Goal: Task Accomplishment & Management: Manage account settings

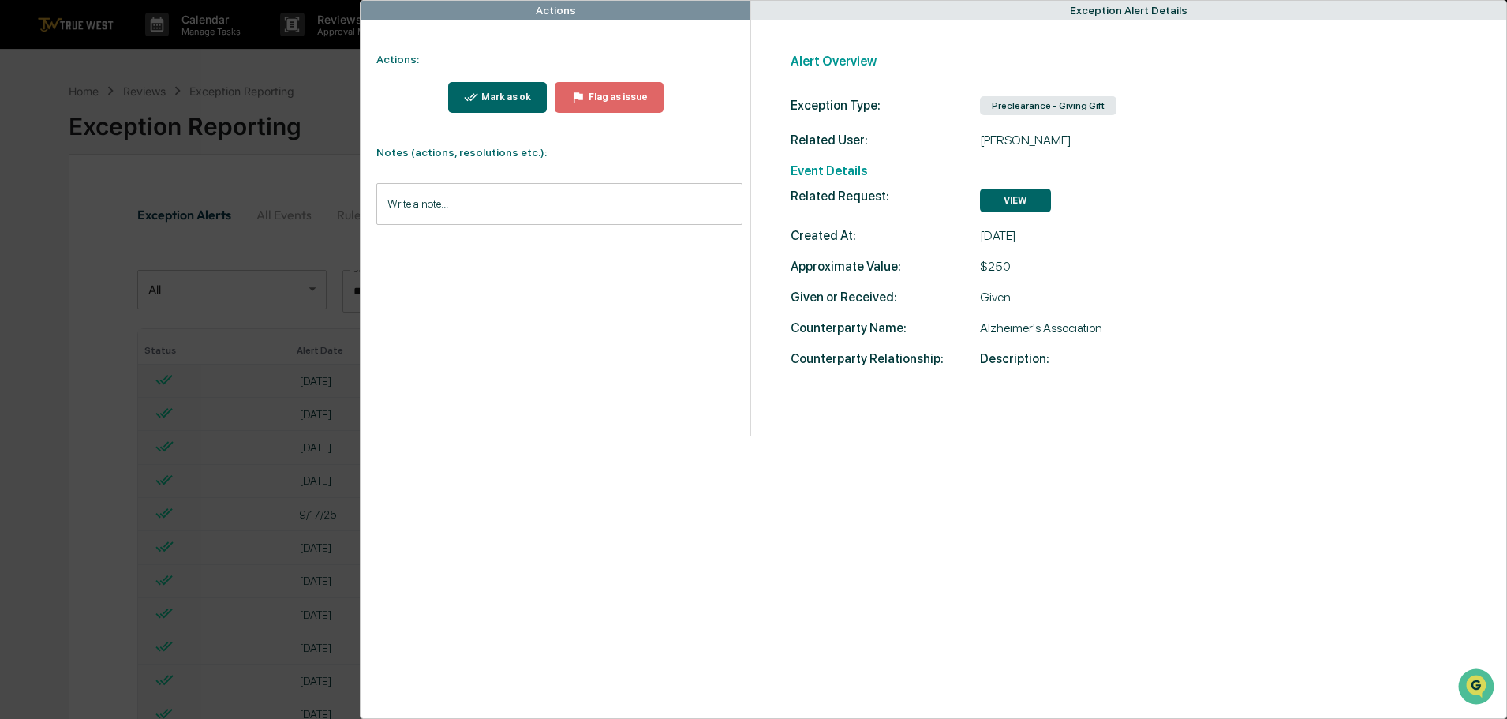
click at [268, 63] on div "Actions Actions: Mark as ok Flag as issue Notes (actions, resolutions etc.): Wr…" at bounding box center [753, 359] width 1507 height 719
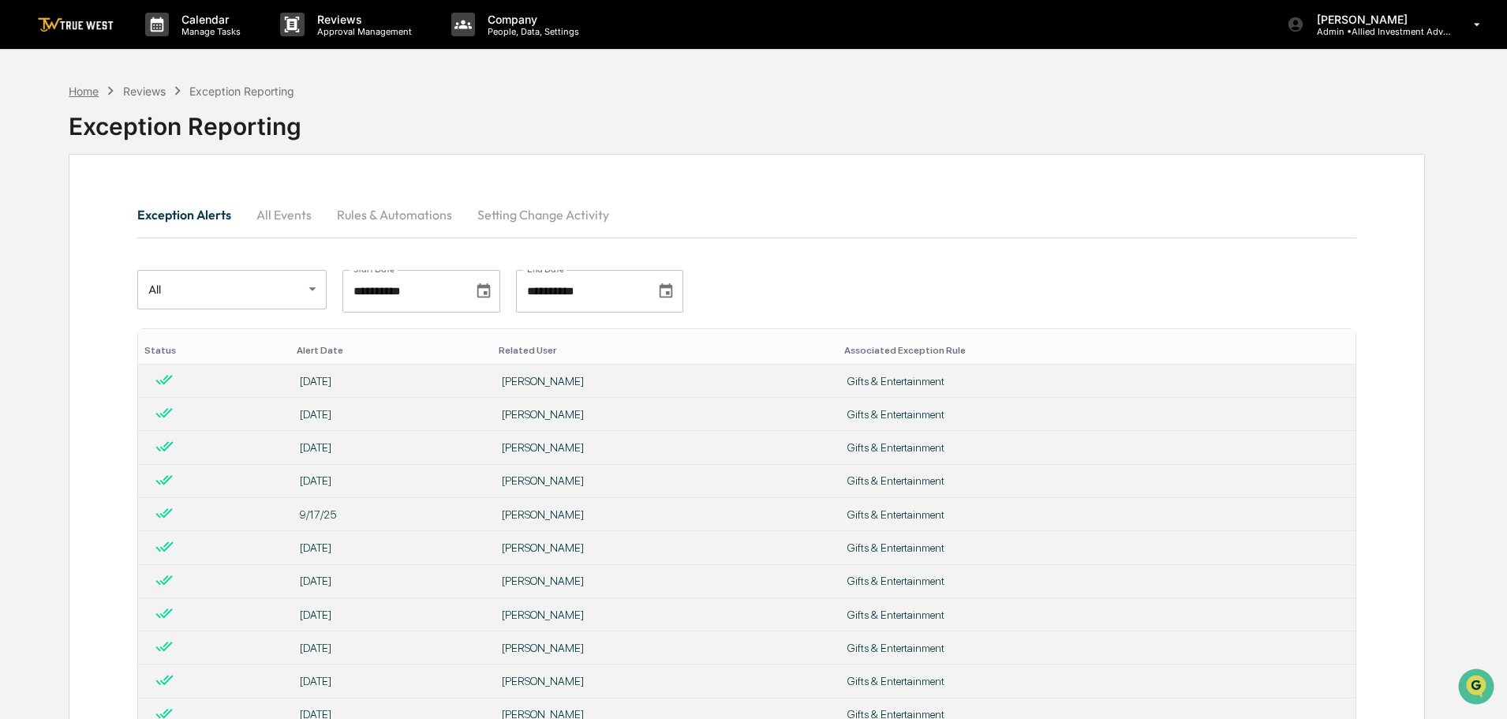
click at [83, 88] on div "Home" at bounding box center [84, 90] width 30 height 13
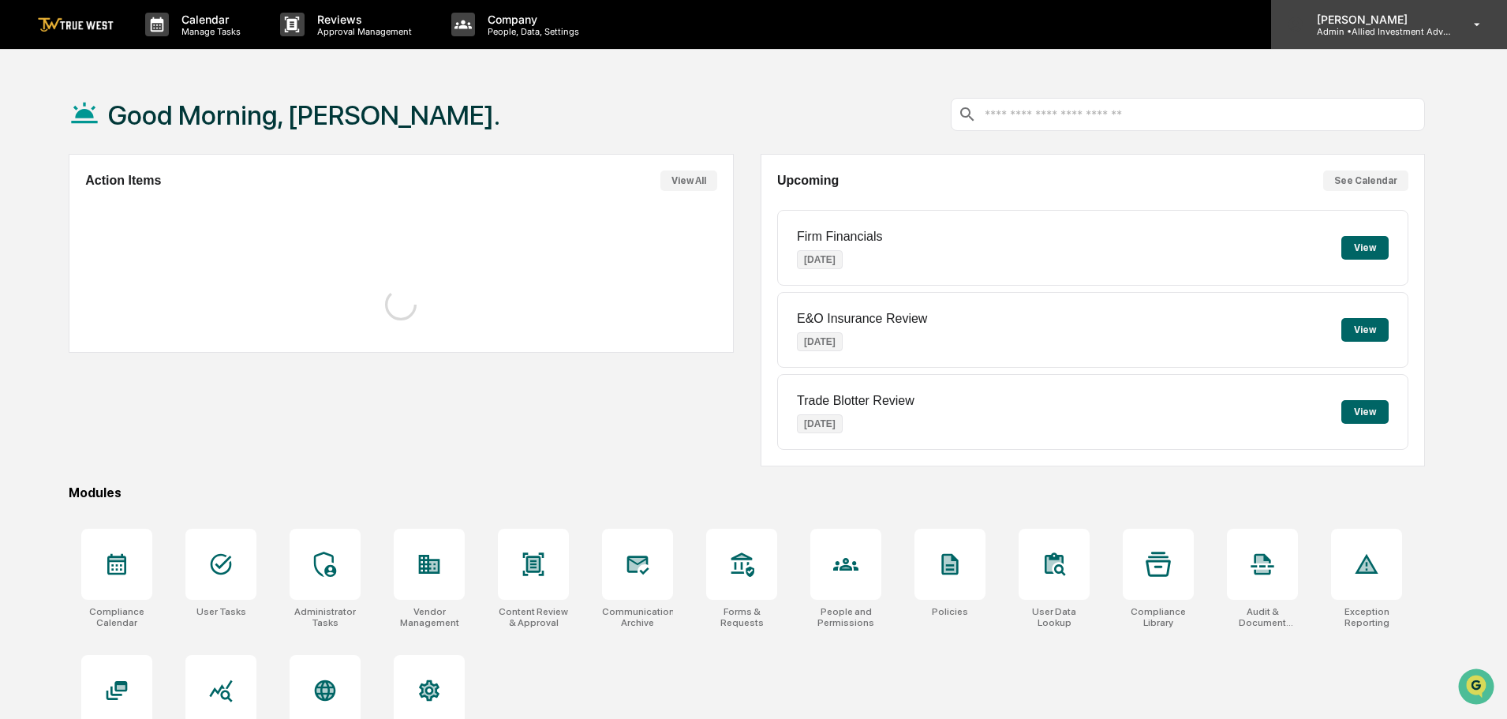
click at [1379, 30] on p "Admin • Allied Investment Advisors" at bounding box center [1377, 31] width 147 height 11
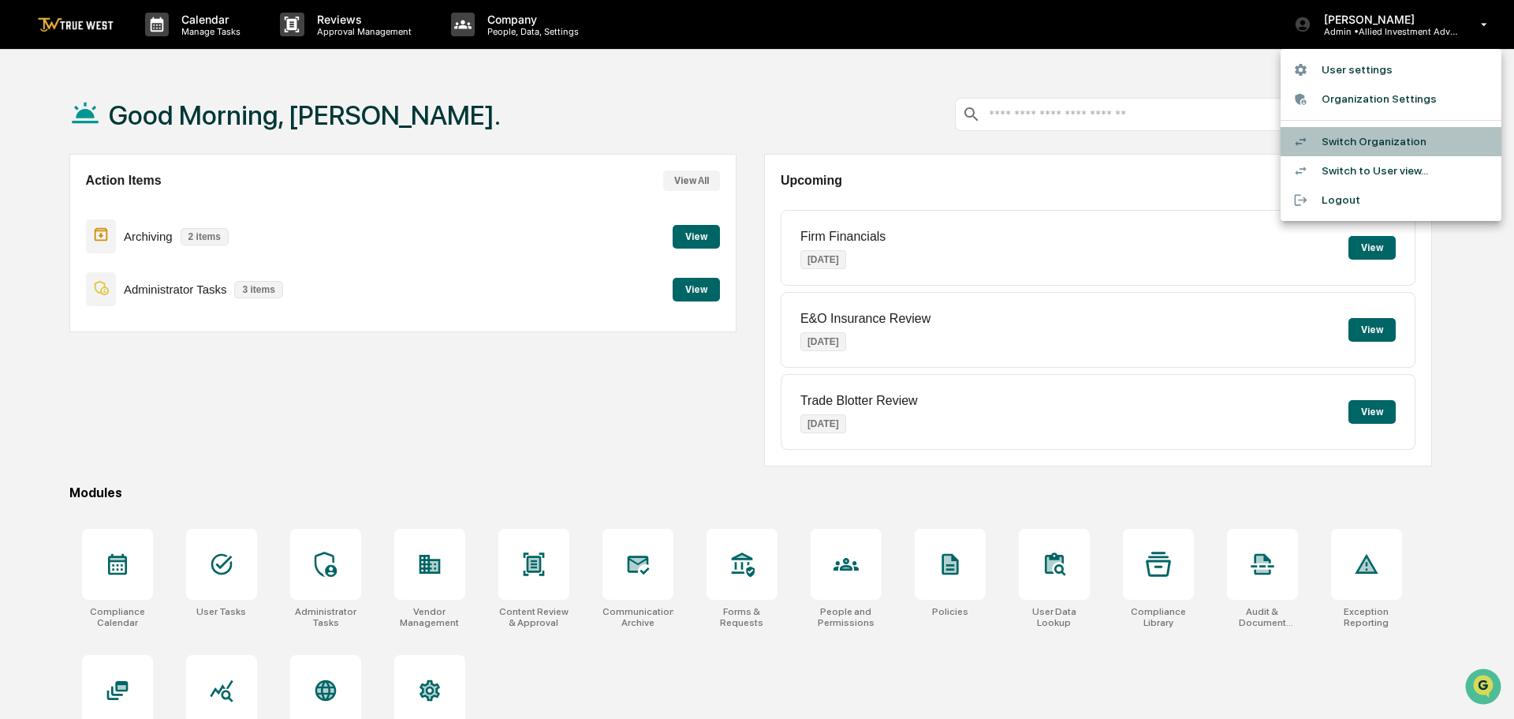
click at [1369, 141] on li "Switch Organization" at bounding box center [1391, 141] width 221 height 29
